Goal: Check status

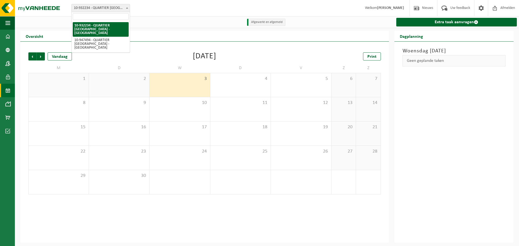
click at [128, 8] on span at bounding box center [126, 7] width 5 height 7
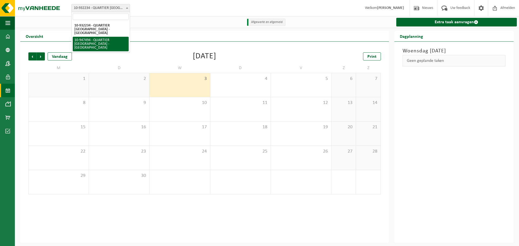
select select "142200"
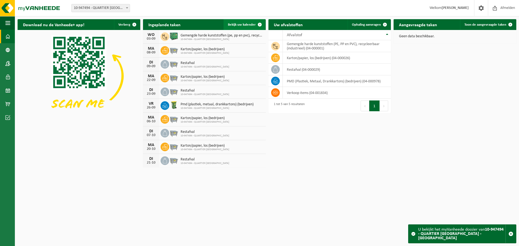
click at [237, 24] on span "Bekijk uw kalender" at bounding box center [242, 25] width 28 height 4
